Goal: Transaction & Acquisition: Complete application form

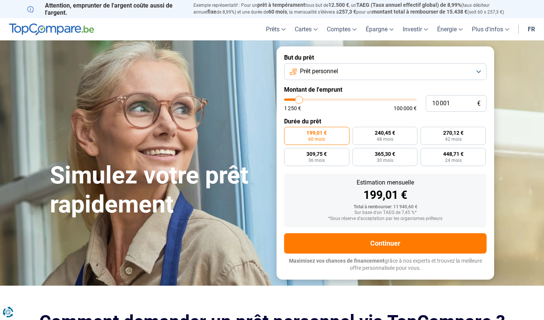
click at [318, 73] on span "Prêt personnel" at bounding box center [319, 71] width 38 height 8
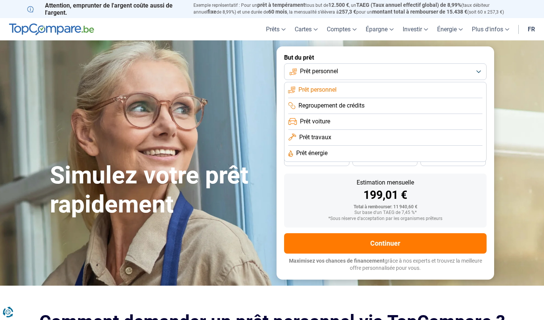
click at [321, 87] on span "Prêt personnel" at bounding box center [317, 90] width 38 height 8
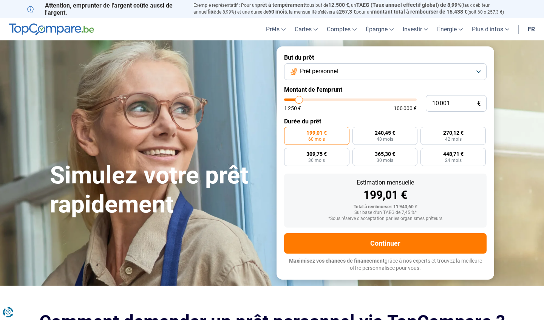
type input "9 750"
type input "9750"
type input "10 250"
type input "10250"
type input "10 500"
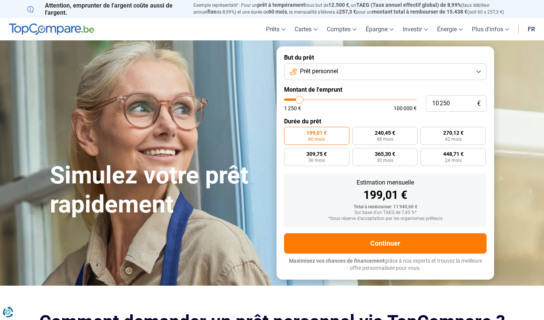
type input "10500"
type input "11 000"
type input "11000"
type input "11 750"
type input "11750"
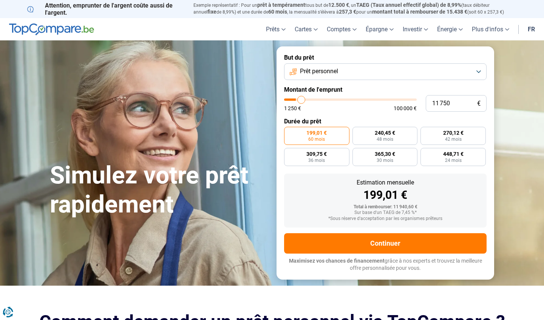
type input "12 250"
type input "12250"
type input "12 750"
type input "12750"
type input "13 250"
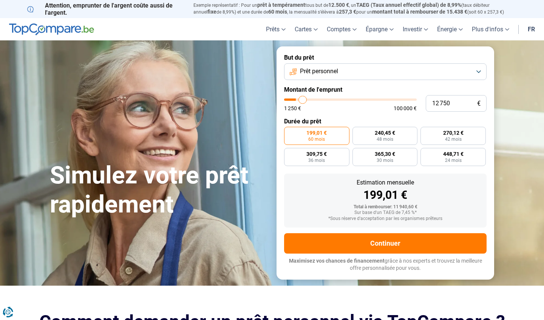
type input "13250"
type input "13 500"
type input "13500"
type input "13 750"
type input "13750"
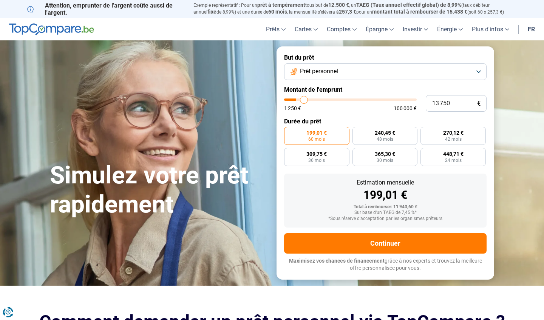
type input "14 250"
type input "14250"
type input "14 750"
type input "14750"
type input "15 000"
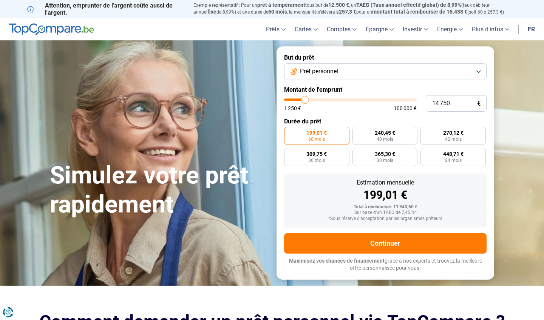
type input "15000"
type input "15 250"
type input "15250"
type input "15 500"
type input "15500"
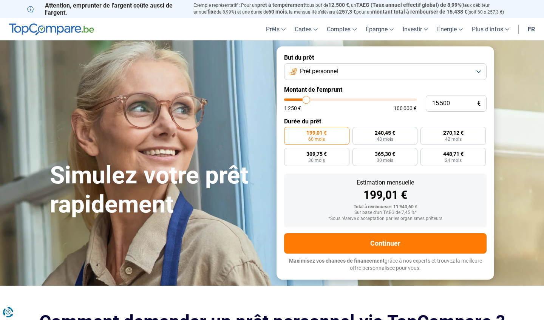
type input "15 750"
type input "15750"
type input "16 500"
type input "16500"
type input "16 750"
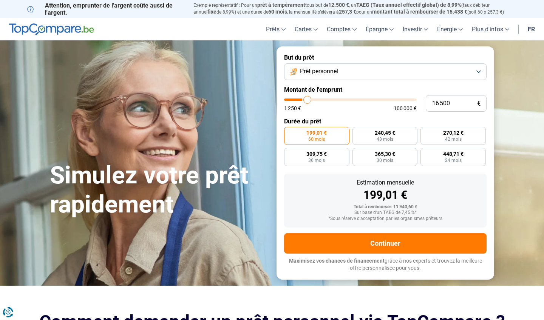
type input "16750"
type input "17 250"
type input "17250"
type input "17 750"
type input "17750"
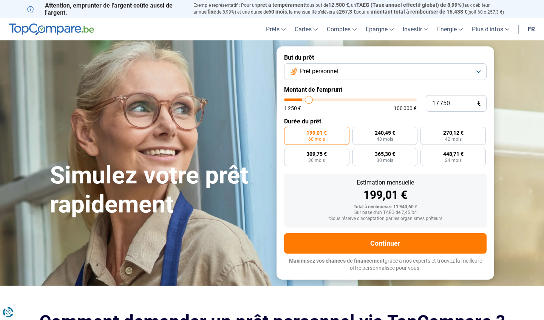
type input "18 000"
type input "18000"
type input "18 250"
type input "18250"
type input "18 500"
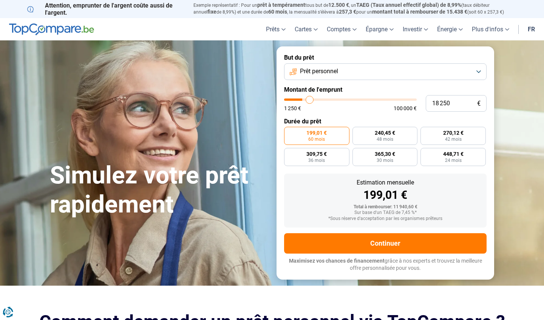
type input "18500"
type input "18 750"
type input "18750"
type input "18 500"
type input "18500"
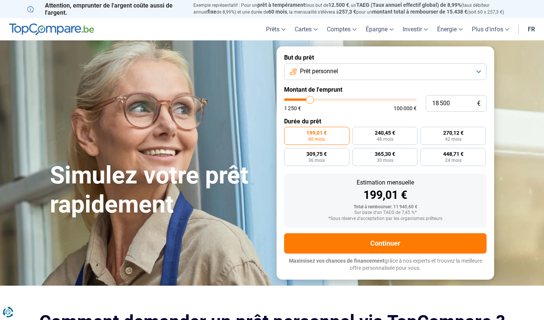
type input "18 250"
type input "18250"
type input "18 000"
type input "18000"
type input "17 750"
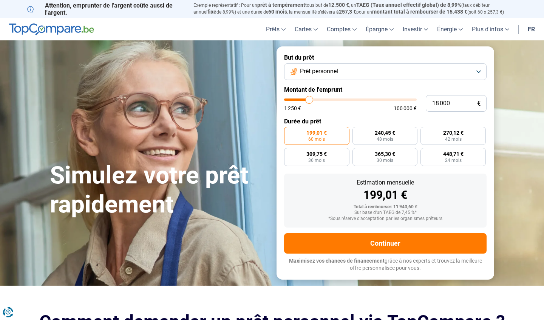
type input "17750"
type input "17 250"
type input "17250"
type input "17 000"
type input "17000"
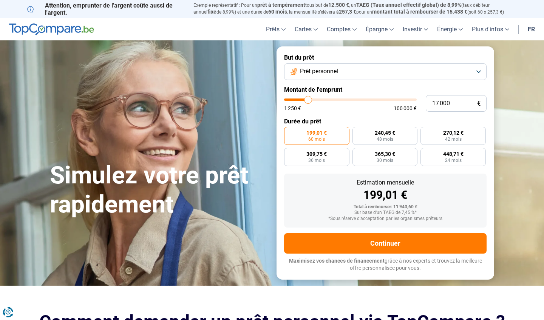
type input "16 500"
type input "16500"
type input "15 750"
type input "15750"
type input "15 250"
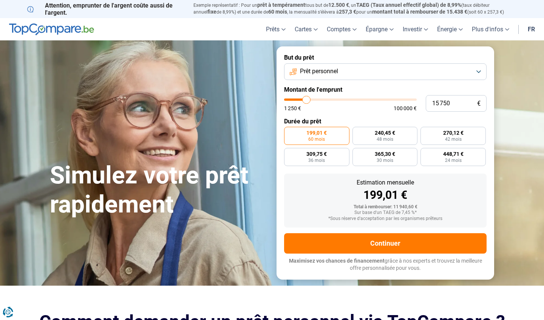
type input "15250"
type input "14 750"
type input "14750"
type input "14 000"
type input "14000"
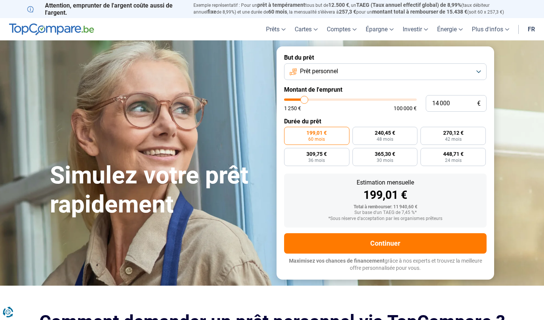
type input "13 500"
type input "13500"
type input "12 750"
type input "12750"
type input "12 250"
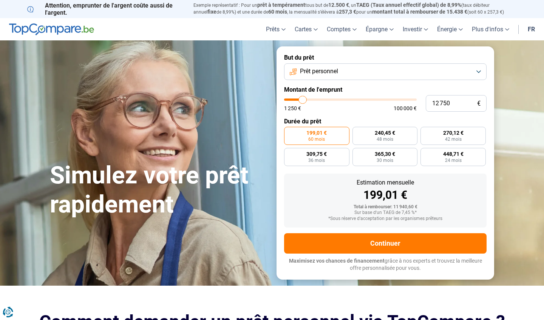
type input "12250"
type input "12 000"
type input "12000"
type input "11 250"
type input "11250"
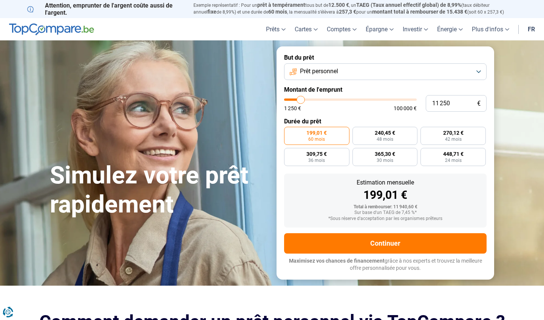
type input "11 000"
type input "11000"
type input "10 750"
type input "10750"
type input "10 500"
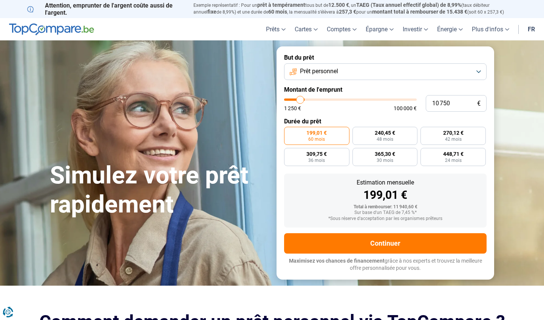
type input "10500"
type input "10 250"
type input "10250"
type input "9 750"
type input "9750"
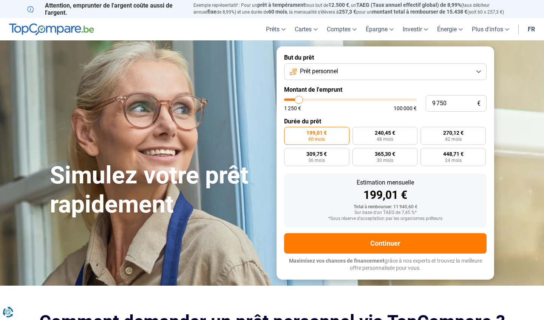
type input "9 500"
type input "9500"
type input "9 250"
type input "9250"
type input "9 000"
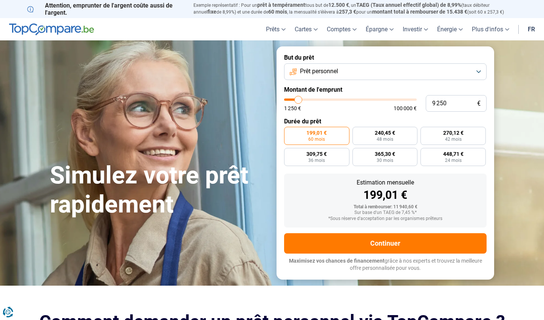
type input "9000"
type input "8 750"
type input "8750"
type input "8 250"
type input "8250"
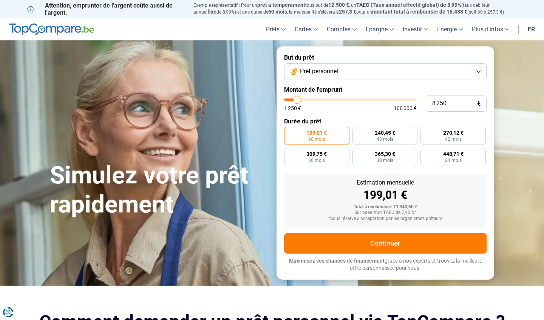
type input "8 000"
type input "8000"
type input "7 750"
type input "7750"
type input "7 500"
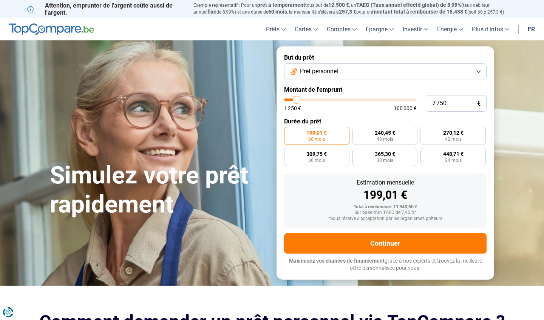
type input "7500"
type input "7 250"
type input "7250"
type input "6 750"
type input "6750"
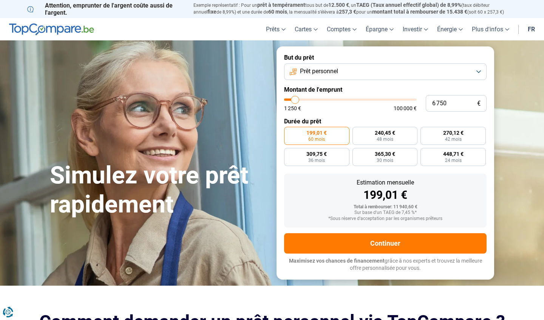
type input "6 500"
type input "6500"
type input "6 750"
type input "6750"
type input "7 250"
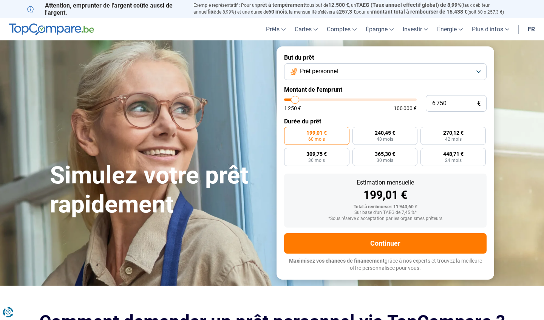
type input "7250"
type input "7 500"
type input "7500"
type input "7 750"
type input "7750"
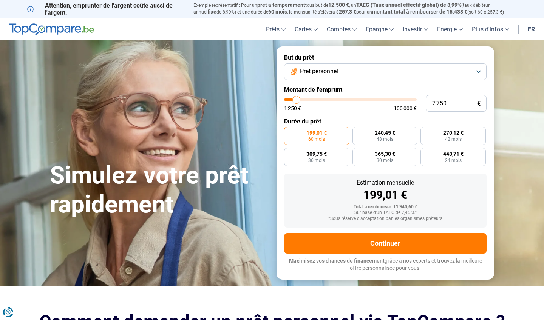
type input "8 000"
type input "8000"
type input "7 750"
type input "7750"
click at [296, 99] on input "range" at bounding box center [350, 100] width 132 height 2
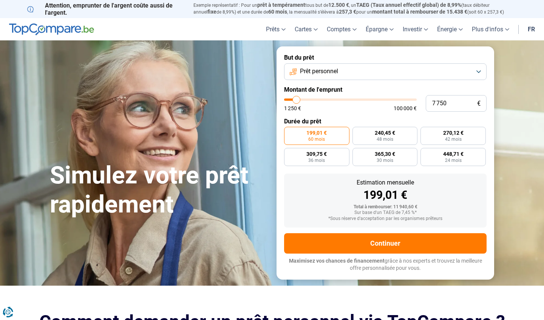
radio input "true"
type input "8 000"
type input "8000"
type input "8 250"
type input "8250"
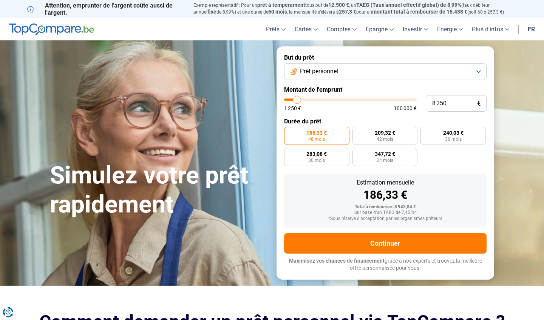
type input "8 750"
type input "8750"
type input "9 000"
type input "9000"
type input "8 750"
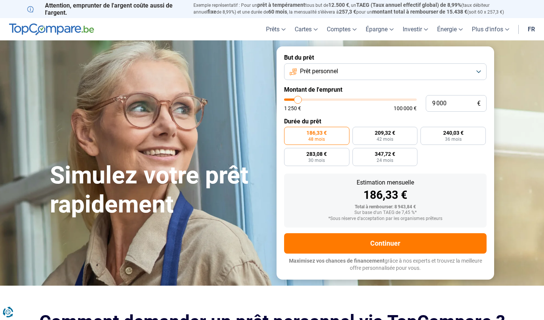
type input "8750"
type input "8 250"
type input "8250"
type input "8 000"
type input "8000"
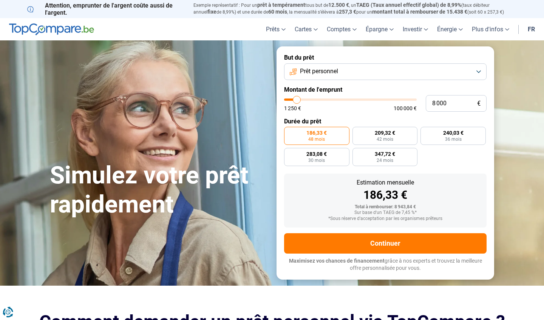
click at [297, 99] on input "range" at bounding box center [350, 100] width 132 height 2
click at [442, 137] on label "247,77 € 36 mois" at bounding box center [452, 136] width 65 height 18
click at [425, 132] on input "247,77 € 36 mois" at bounding box center [422, 129] width 5 height 5
radio input "true"
click at [329, 134] on label "192,34 € 48 mois" at bounding box center [316, 136] width 65 height 18
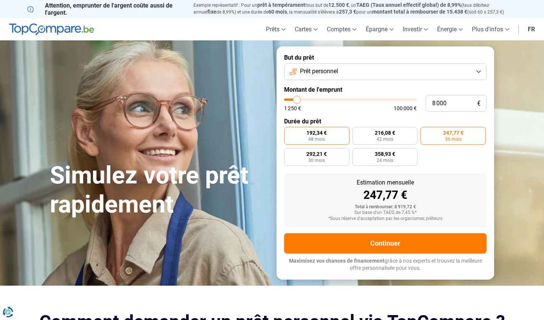
click at [289, 132] on input "192,34 € 48 mois" at bounding box center [286, 129] width 5 height 5
radio input "true"
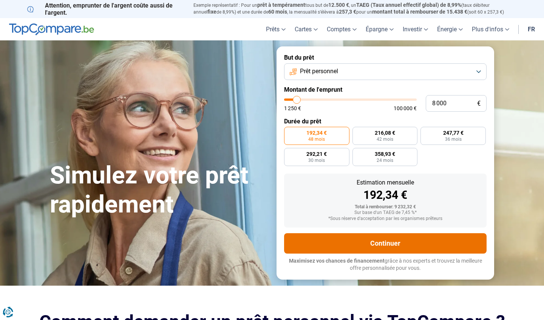
click at [359, 243] on button "Continuer" at bounding box center [385, 243] width 202 height 20
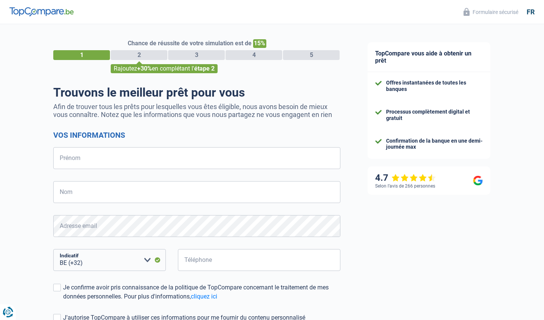
select select "32"
click at [217, 156] on input "charlotte" at bounding box center [196, 158] width 287 height 22
type input "charlotte"
type input "gevaert"
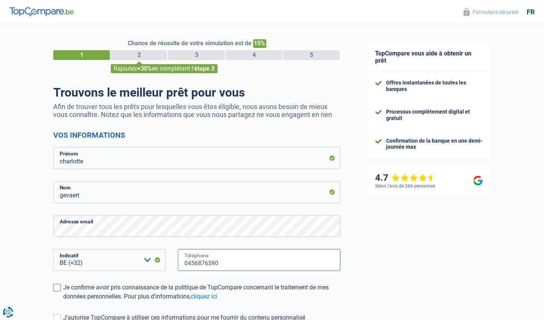
type input "0456876590"
click at [59, 287] on span at bounding box center [57, 288] width 8 height 8
click at [63, 301] on input "Je confirme avoir pris connaissance de la politique de TopCompare concernant le…" at bounding box center [63, 301] width 0 height 0
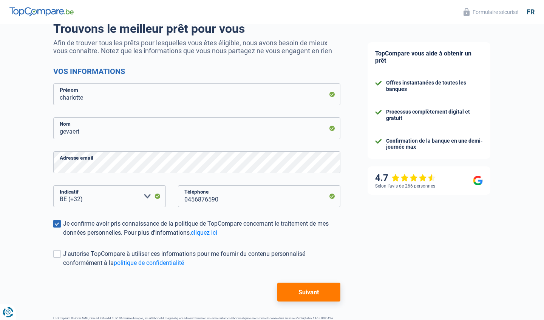
scroll to position [67, 0]
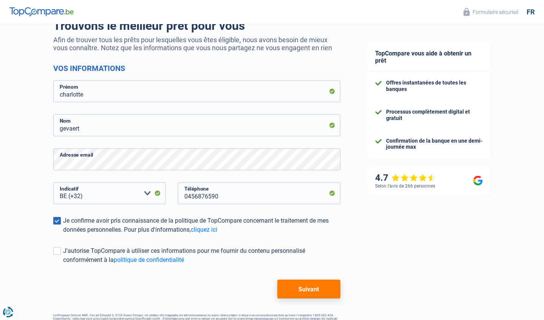
click at [52, 249] on div "Chance de réussite de votre simulation est de 15% 1 2 3 4 5 Rajoutez +30% en co…" at bounding box center [177, 147] width 354 height 386
click at [59, 249] on span at bounding box center [57, 251] width 8 height 8
click at [63, 265] on input "J'autorise TopCompare à utiliser ces informations pour me fournir du contenu pe…" at bounding box center [63, 265] width 0 height 0
click at [310, 294] on button "Suivant" at bounding box center [308, 289] width 63 height 19
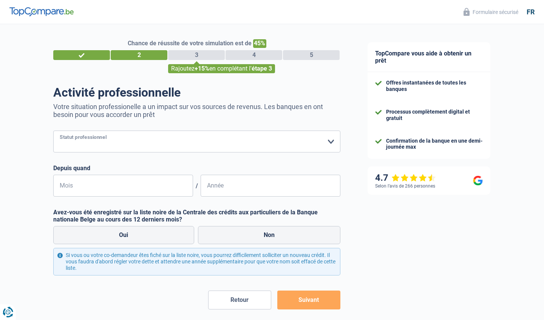
select select "unemployed"
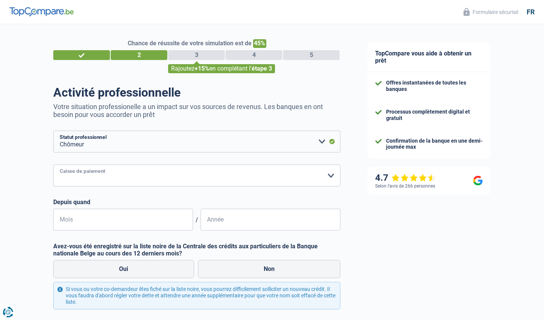
select select "fgtb"
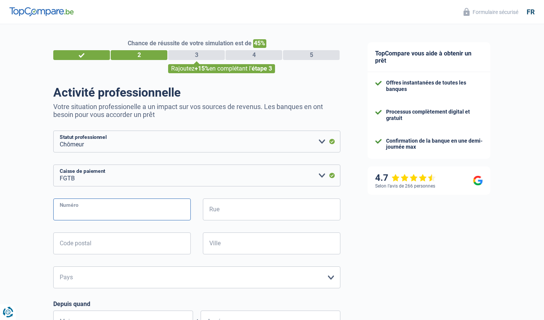
click at [125, 207] on input "Numéro" at bounding box center [121, 210] width 137 height 22
type input """
type input "3"
click at [220, 214] on input "Rue" at bounding box center [271, 210] width 137 height 22
type input "DU VAL"
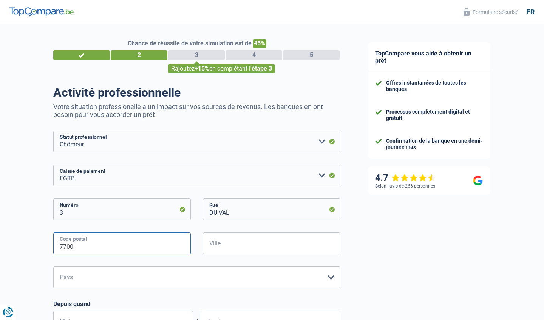
type input "7700"
type input "MOUSCRON"
select select "BE"
click at [380, 263] on div "TopCompare vous aide à obtenir un prêt Offres instantanées de toutes les banque…" at bounding box center [449, 257] width 190 height 466
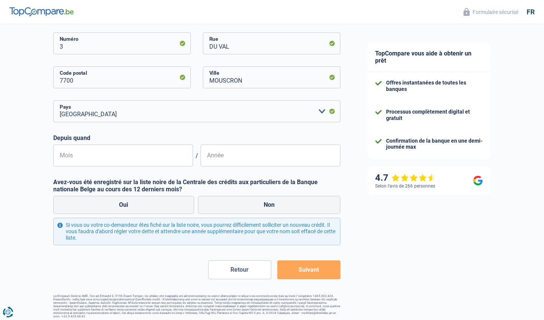
scroll to position [165, 0]
click at [127, 160] on input "Mois" at bounding box center [123, 156] width 140 height 22
type input "11"
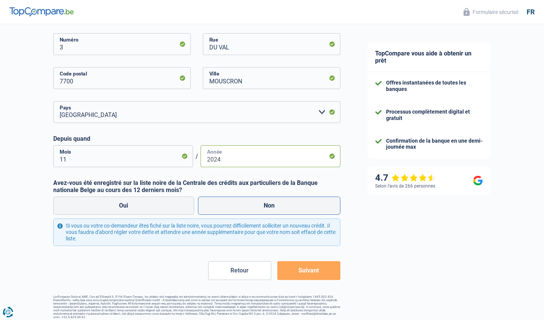
type input "2024"
click at [234, 202] on label "Non" at bounding box center [269, 206] width 143 height 18
click at [234, 202] on input "Non" at bounding box center [269, 206] width 143 height 18
radio input "true"
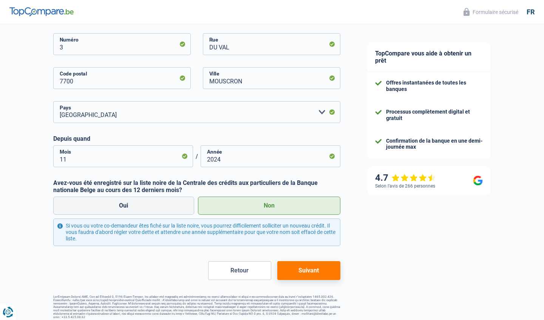
click at [311, 272] on button "Suivant" at bounding box center [308, 270] width 63 height 19
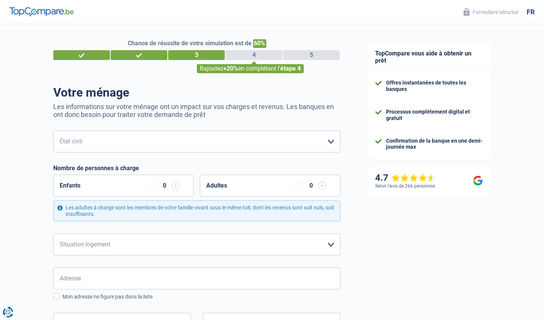
click at [177, 188] on input "button" at bounding box center [175, 186] width 8 height 8
click at [177, 187] on input "button" at bounding box center [175, 186] width 8 height 8
click at [135, 127] on div "Votre ménage Les informations sur votre ménage ont un impact sur vos charges et…" at bounding box center [196, 317] width 287 height 464
select select "single"
select select "ownerWithMortgage"
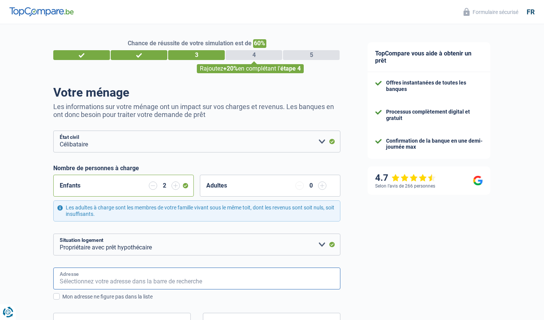
click at [80, 283] on input "Adresse" at bounding box center [196, 279] width 287 height 22
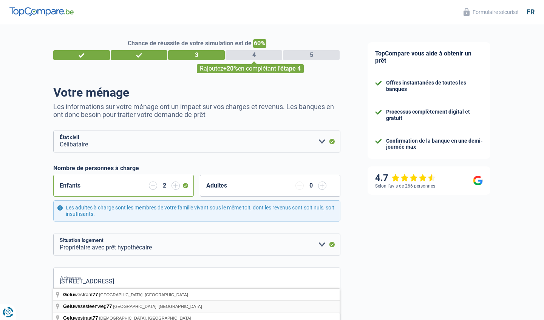
type input "Geluwesesteenweg, 8940, Wervik, BE"
type input "77"
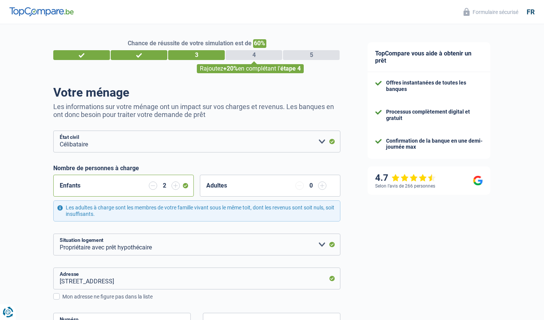
click at [444, 266] on div "TopCompare vous aide à obtenir un prêt Offres instantanées de toutes les banque…" at bounding box center [449, 309] width 190 height 570
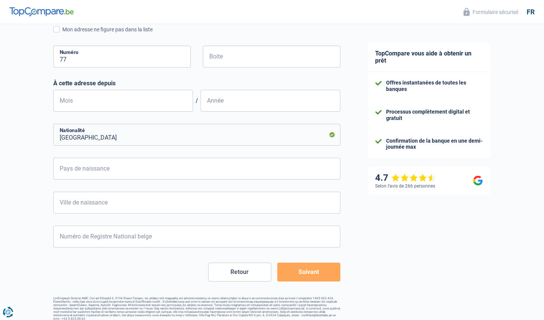
scroll to position [269, 0]
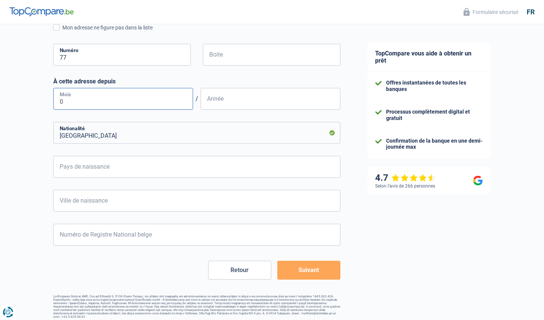
type input "03"
type input "2020"
type input "F"
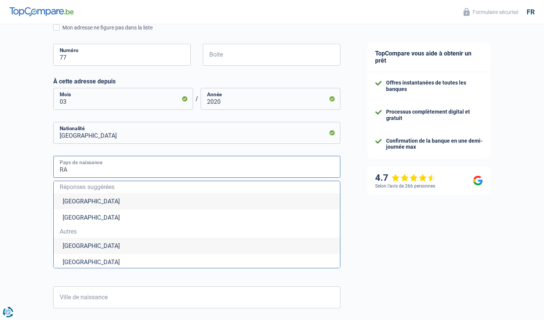
type input "R"
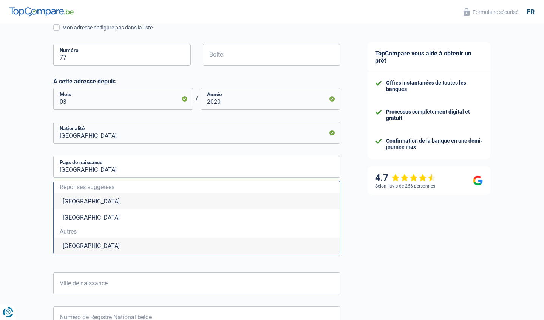
click at [74, 246] on li "France" at bounding box center [197, 246] width 286 height 16
type input "France"
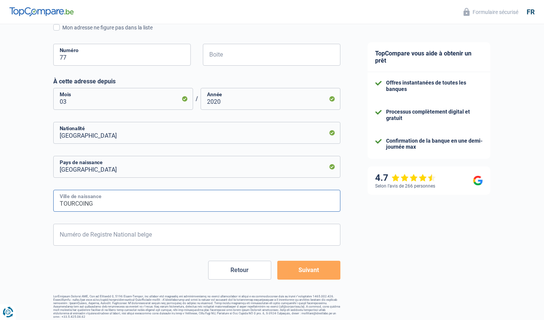
type input "TOURCOING"
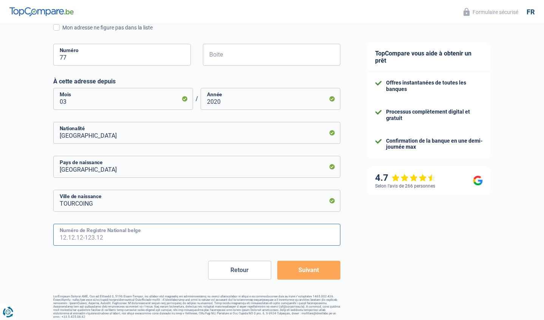
click at [73, 236] on input "Numéro de Registre National belge" at bounding box center [196, 235] width 287 height 22
type input "91.09.20-764.28"
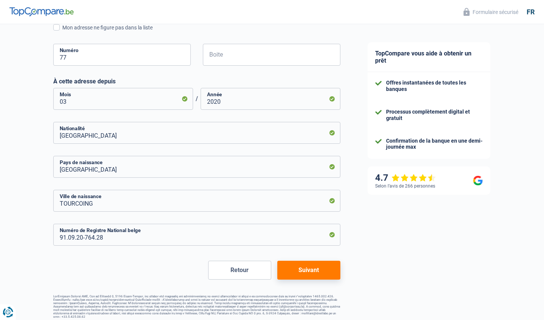
click at [304, 271] on button "Suivant" at bounding box center [308, 270] width 63 height 19
select select "familyAllowances"
select select "unemployment"
select select "mortgage"
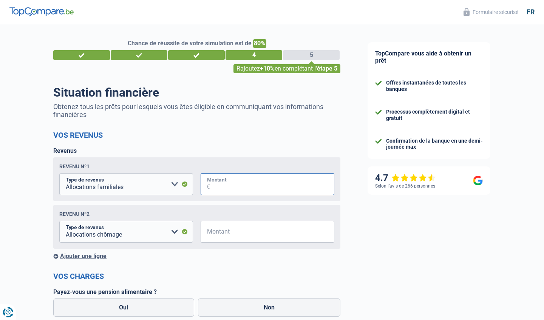
click at [224, 185] on input "Montant" at bounding box center [272, 184] width 124 height 22
type input "500"
click at [221, 235] on input "Montant" at bounding box center [272, 232] width 124 height 22
type input "1.800"
click at [267, 289] on label "Payez-vous une pension alimentaire ?" at bounding box center [196, 291] width 287 height 7
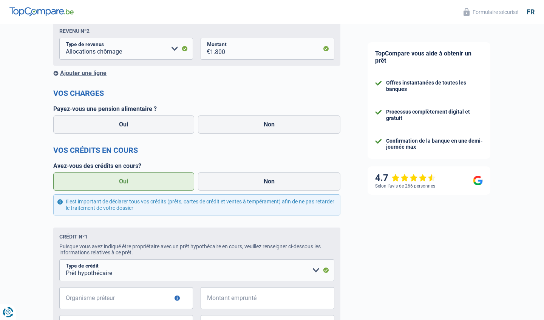
scroll to position [186, 0]
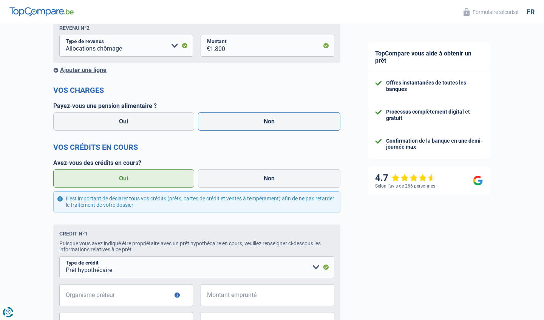
click at [280, 113] on label "Non" at bounding box center [269, 121] width 143 height 18
click at [280, 113] on input "Non" at bounding box center [269, 121] width 143 height 18
radio input "true"
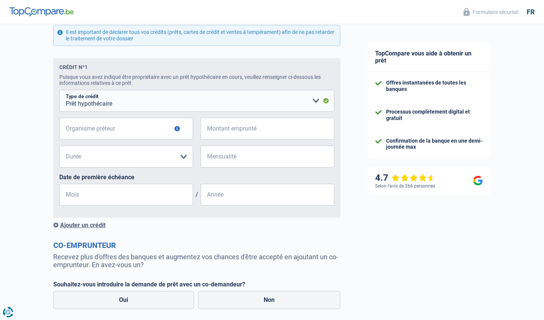
scroll to position [354, 0]
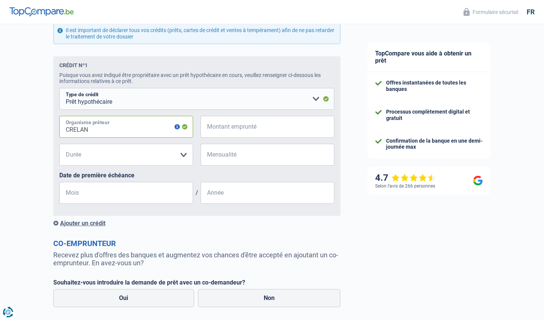
type input "CRELAN"
click at [215, 133] on input "Montant emprunté" at bounding box center [272, 127] width 124 height 22
type input "66.000"
select select "120"
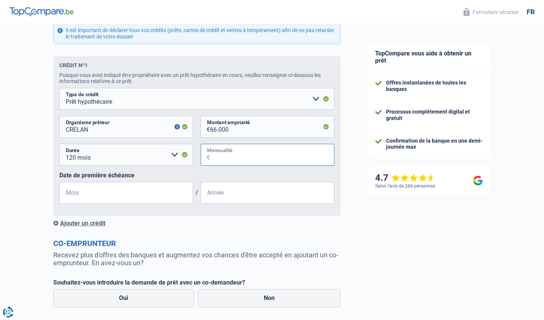
click at [246, 159] on input "Mensualité" at bounding box center [272, 155] width 124 height 22
type input "583"
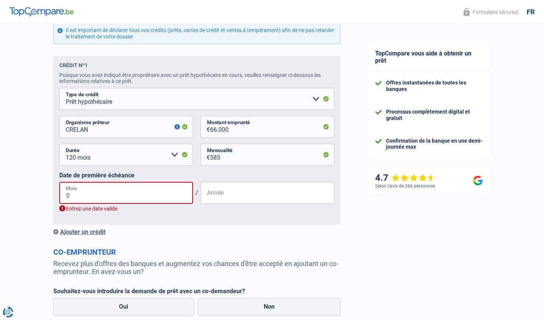
type input "06"
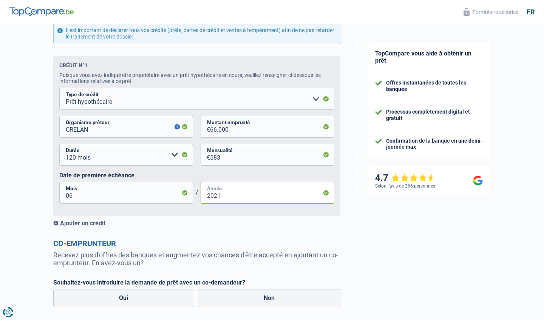
type input "2021"
click at [350, 233] on div "Chance de réussite de votre simulation est de 80% 1 2 3 4 5 Rajoutez +10% en co…" at bounding box center [177, 25] width 354 height 716
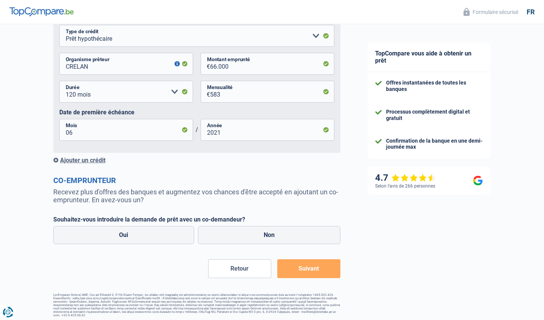
scroll to position [416, 0]
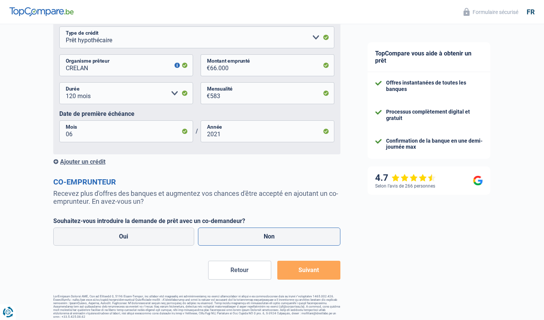
click at [246, 234] on label "Non" at bounding box center [269, 237] width 143 height 18
click at [246, 234] on input "Non" at bounding box center [269, 237] width 143 height 18
radio input "true"
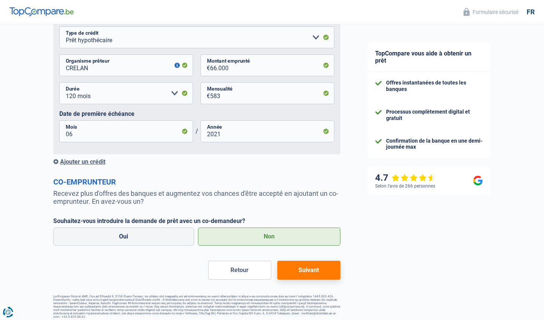
click at [307, 269] on button "Suivant" at bounding box center [308, 270] width 63 height 19
select select "48"
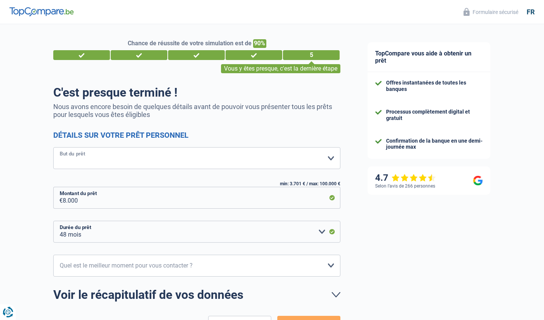
select select "medical"
select select "16-18"
click at [335, 294] on link "Voir le récapitulatif de vos données" at bounding box center [196, 295] width 287 height 12
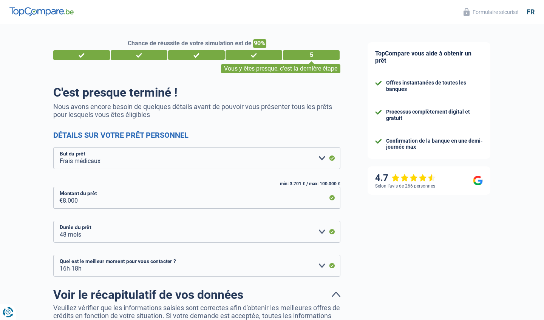
click at [338, 293] on link "Voir le récapitulatif de vos données" at bounding box center [196, 295] width 287 height 12
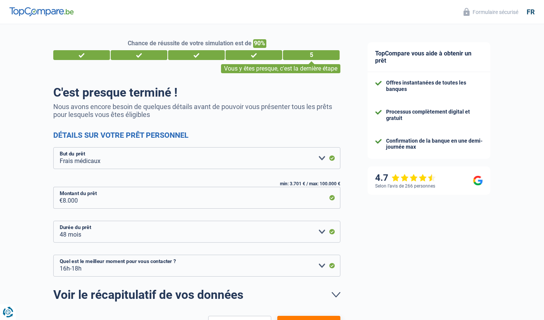
click at [413, 254] on div "TopCompare vous aide à obtenir un prêt Offres instantanées de toutes les banque…" at bounding box center [449, 202] width 190 height 356
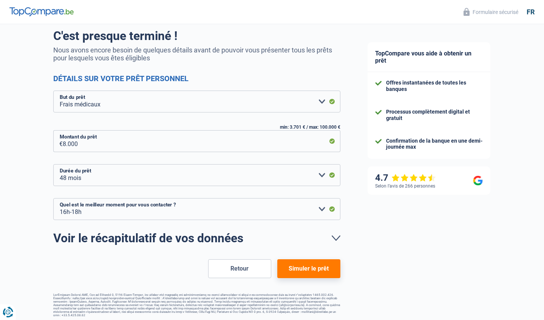
scroll to position [55, 0]
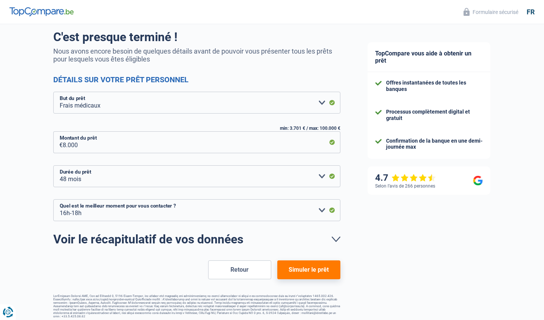
click at [305, 267] on button "Simuler le prêt" at bounding box center [308, 269] width 63 height 19
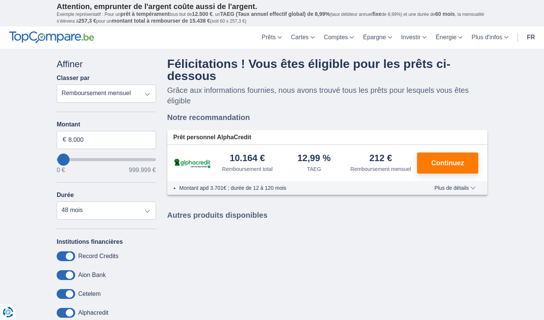
click at [469, 191] on span "Plus de détails" at bounding box center [454, 187] width 41 height 5
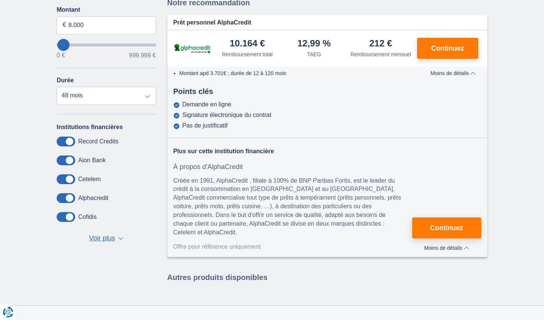
scroll to position [117, 0]
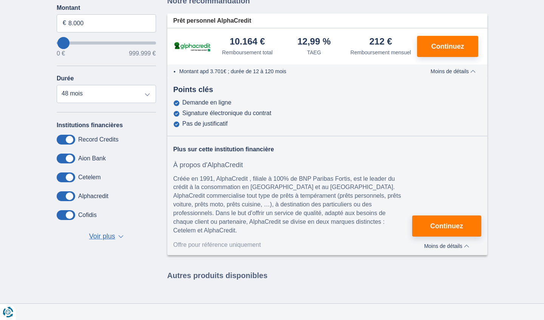
click at [99, 237] on span "Voir plus" at bounding box center [102, 237] width 26 height 10
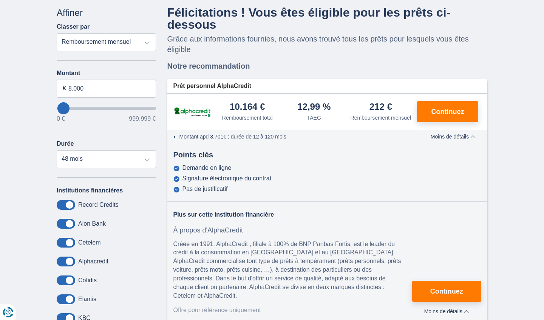
scroll to position [52, 0]
click at [86, 88] on input "8.000" at bounding box center [106, 88] width 99 height 18
type input "8"
type input "9.000"
type input "9000"
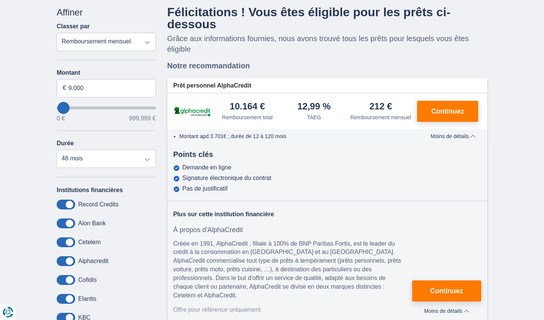
click at [97, 129] on div "Montant 9.000 € 0 € 999.999 € Durée 12 mois 18 mois 24 mois 30 mois 36 mois 42 …" at bounding box center [106, 118] width 99 height 99
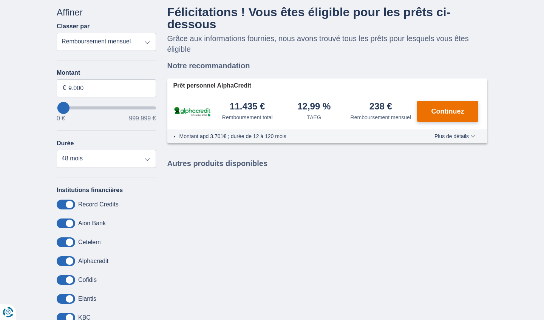
click at [452, 115] on span "Continuez" at bounding box center [447, 111] width 33 height 7
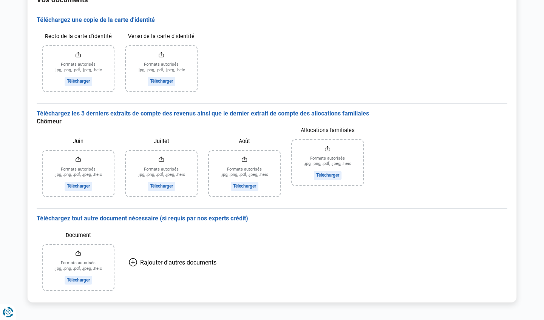
scroll to position [102, 0]
click at [79, 81] on input "Recto de la carte d'identité" at bounding box center [78, 68] width 71 height 45
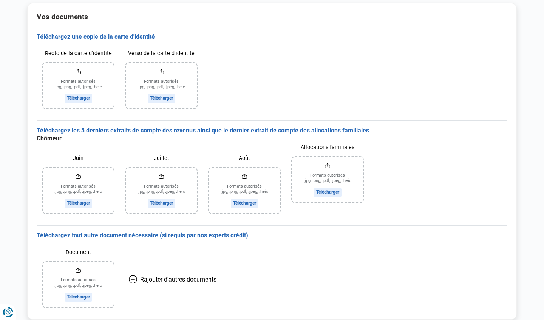
scroll to position [95, 0]
